Goal: Task Accomplishment & Management: Manage account settings

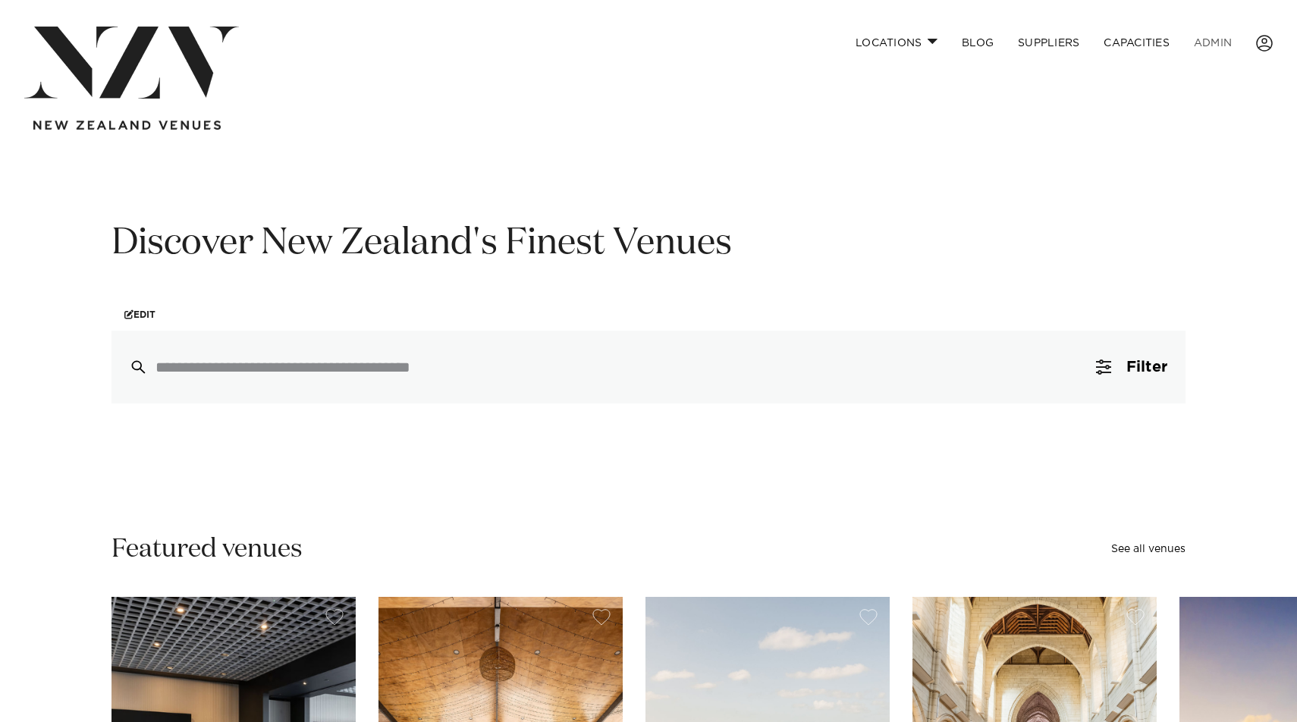
click at [1230, 45] on link "ADMIN" at bounding box center [1212, 43] width 62 height 33
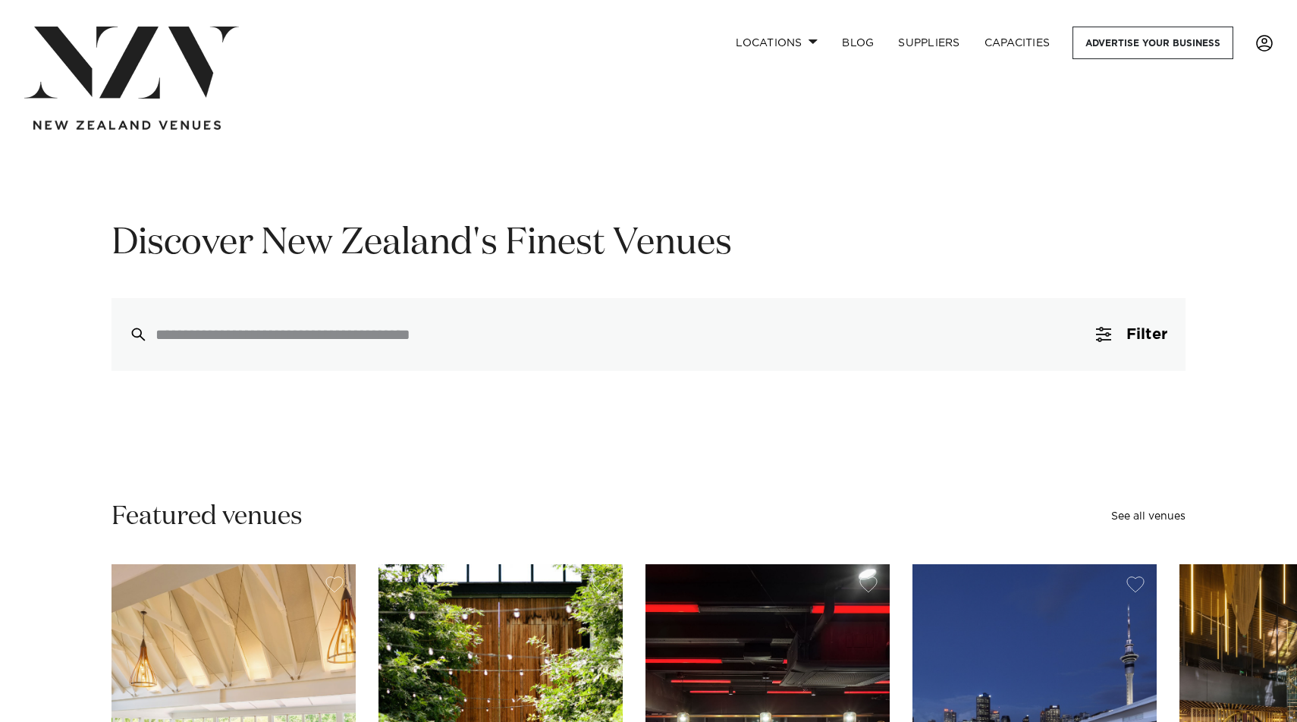
click at [1260, 44] on span at bounding box center [1264, 43] width 17 height 17
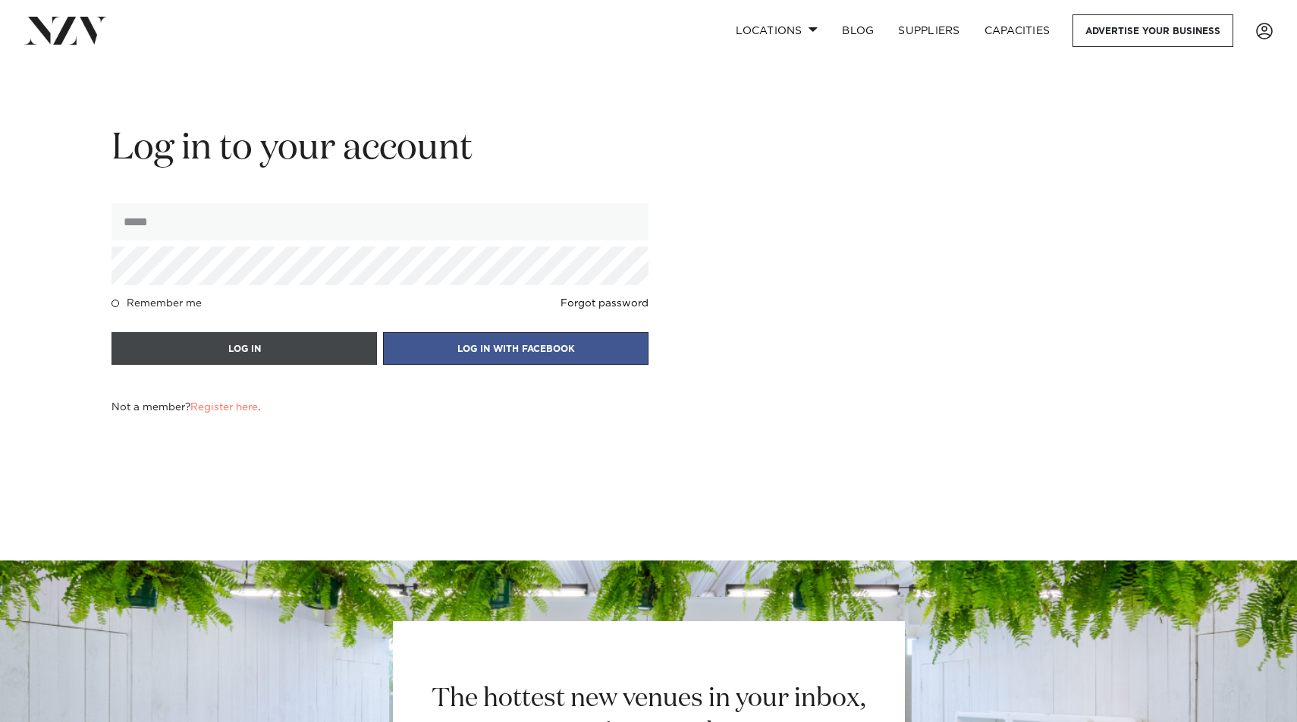
type input "**********"
click at [280, 345] on button "LOG IN" at bounding box center [243, 348] width 265 height 33
